Goal: Find specific page/section: Find specific page/section

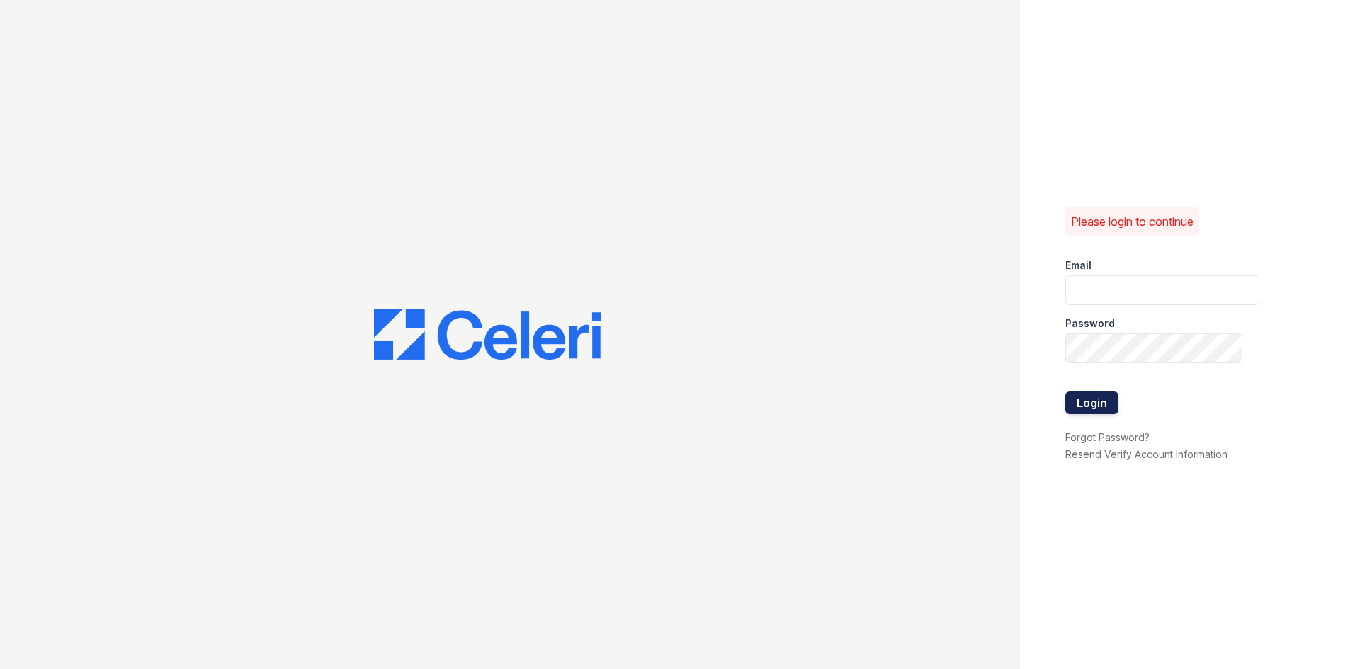
type input "[EMAIL_ADDRESS][DOMAIN_NAME]"
click at [1102, 412] on button "Login" at bounding box center [1091, 403] width 53 height 23
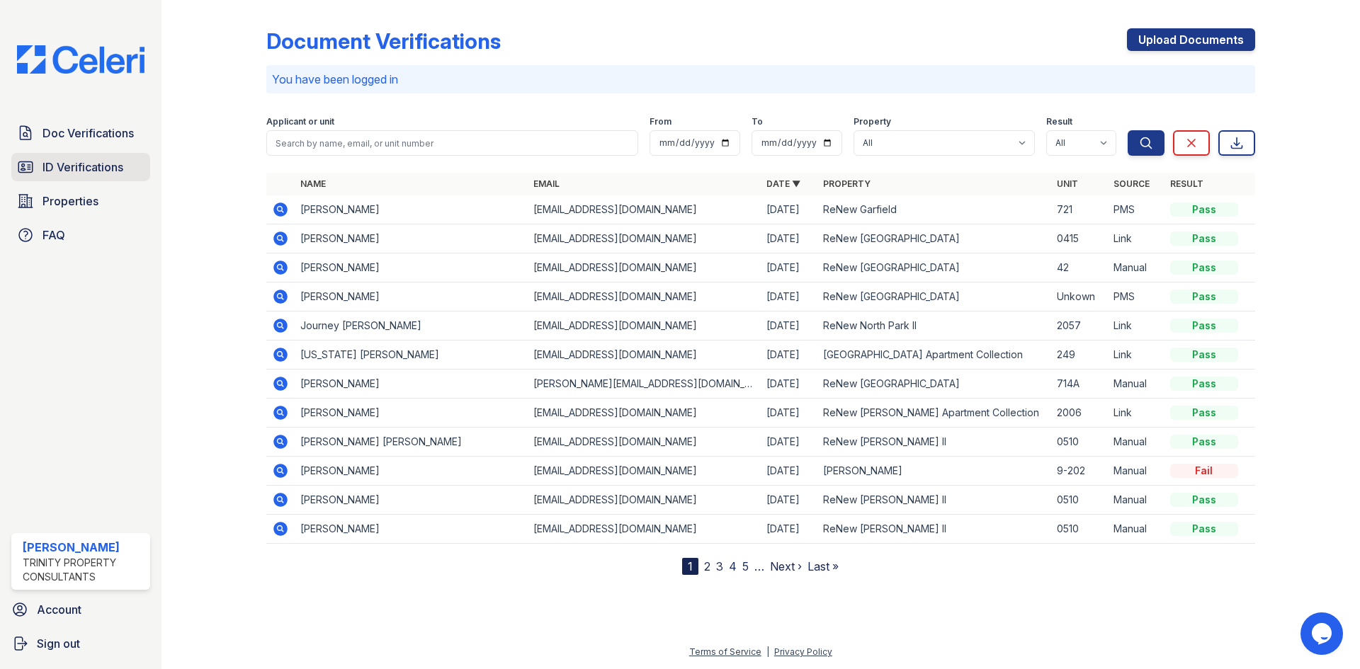
click at [55, 169] on span "ID Verifications" at bounding box center [83, 167] width 81 height 17
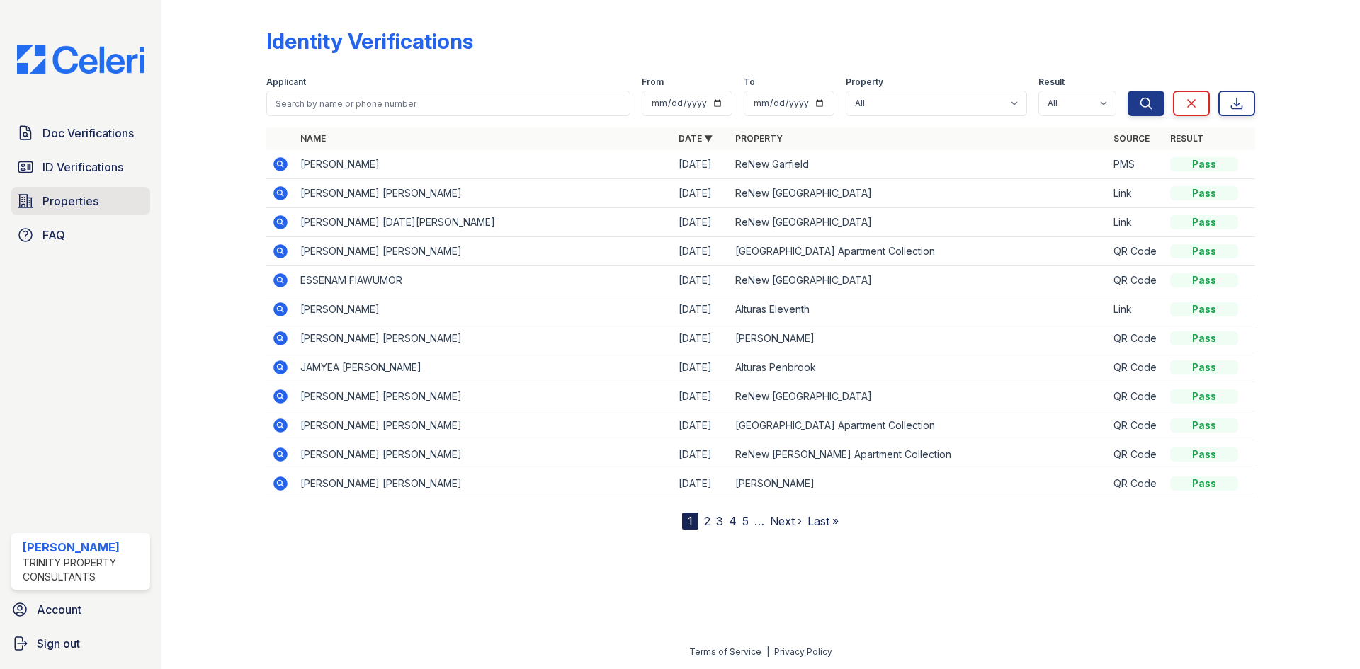
click at [66, 207] on span "Properties" at bounding box center [71, 201] width 56 height 17
